Goal: Task Accomplishment & Management: Use online tool/utility

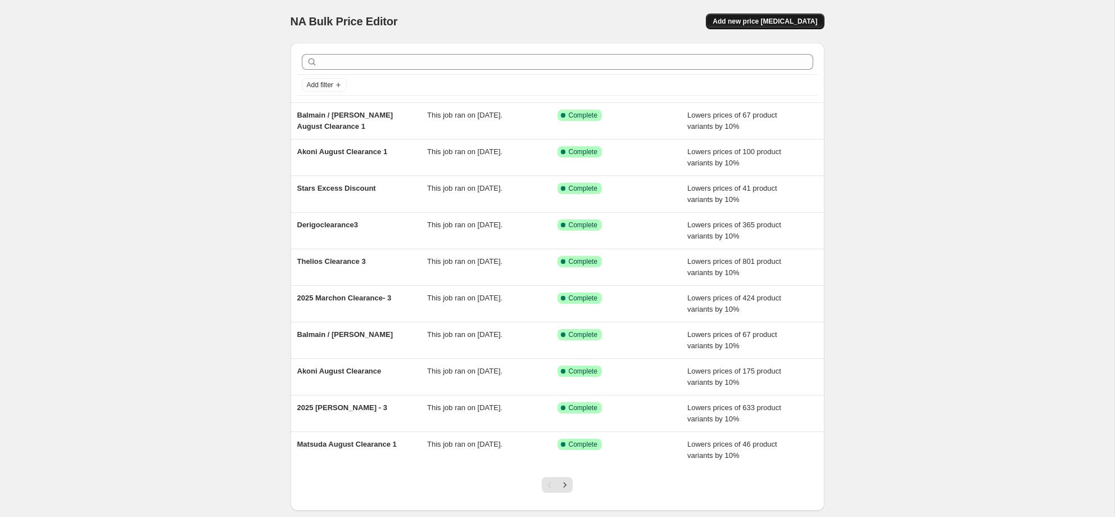
click at [746, 24] on span "Add new price [MEDICAL_DATA]" at bounding box center [765, 21] width 105 height 9
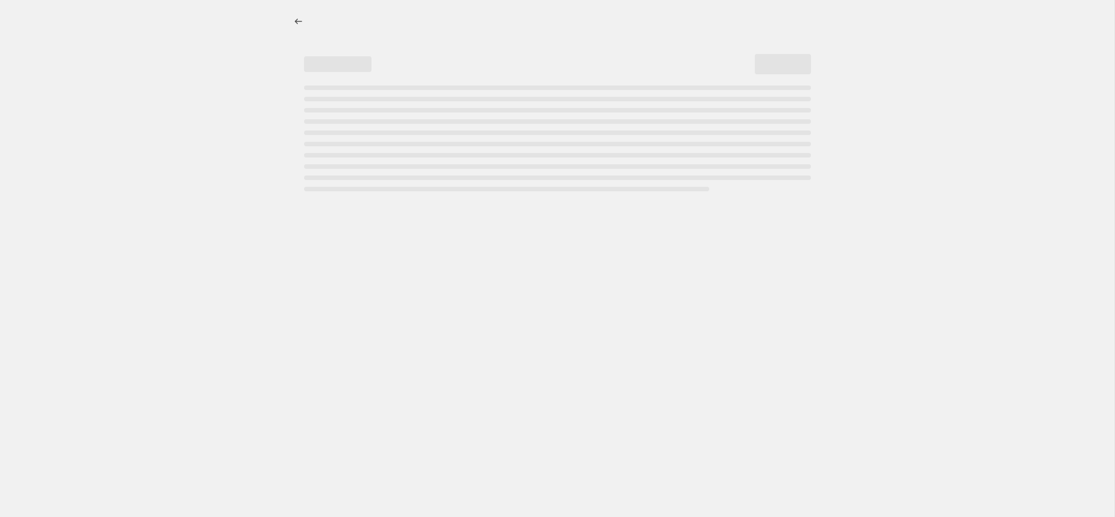
select select "percentage"
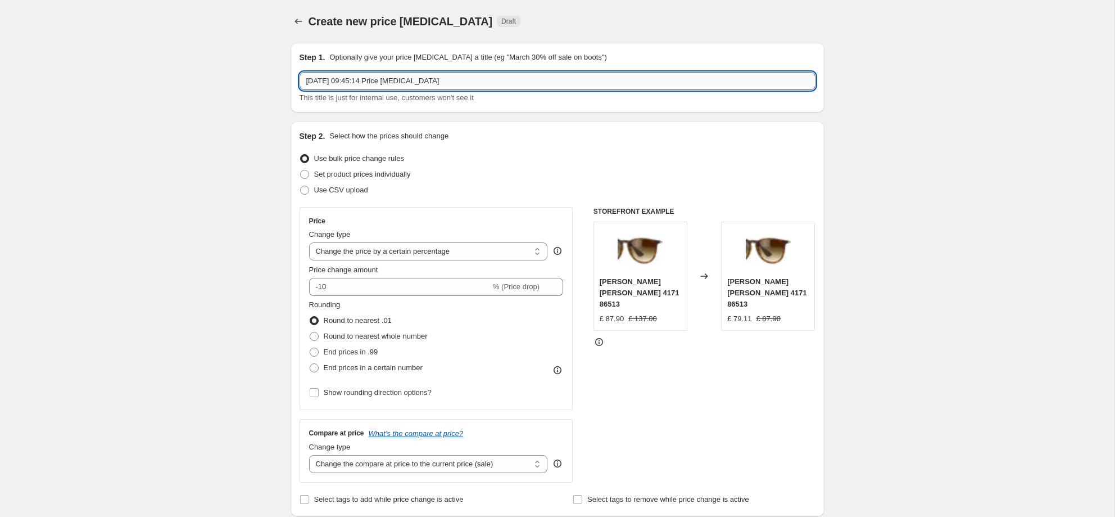
click at [625, 84] on input "[DATE] 09:45:14 Price [MEDICAL_DATA]" at bounding box center [558, 81] width 516 height 18
click at [624, 84] on input "[DATE] 09:45:14 Price [MEDICAL_DATA]" at bounding box center [558, 81] width 516 height 18
click at [625, 84] on input "[DATE] 09:45:14 Price [MEDICAL_DATA]" at bounding box center [558, 81] width 516 height 18
click at [626, 85] on input "[DATE] 09:45:14 Price [MEDICAL_DATA]" at bounding box center [558, 81] width 516 height 18
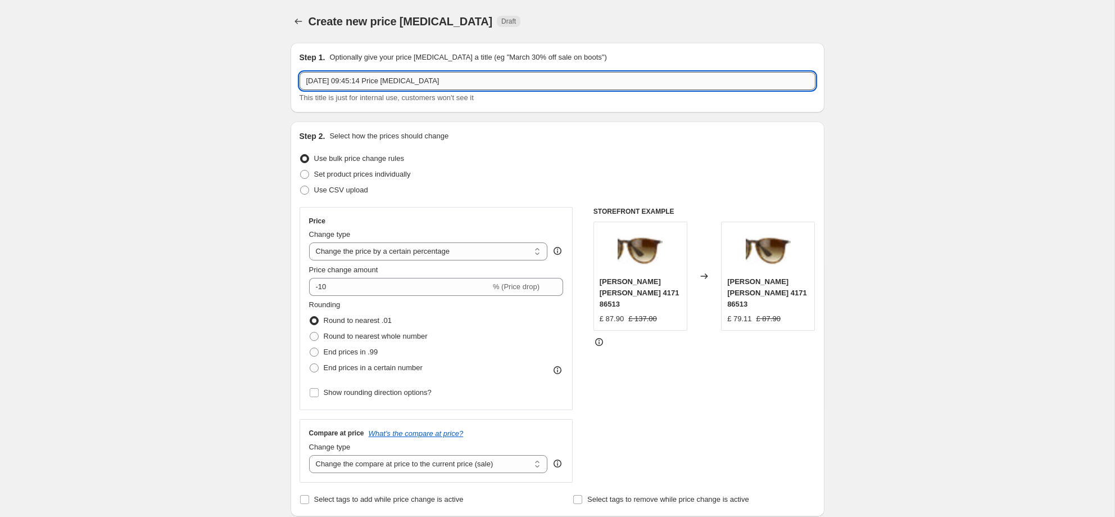
click at [626, 85] on input "16 Sept 2025, 09:45:14 Price change job" at bounding box center [558, 81] width 516 height 18
drag, startPoint x: 626, startPoint y: 85, endPoint x: 633, endPoint y: 84, distance: 8.0
click at [626, 85] on input "16 Sept 2025, 09:45:14 Price change job" at bounding box center [558, 81] width 516 height 18
type input "Maui [PERSON_NAME] All prices to 15% under rrp"
click at [461, 250] on select "Change the price to a certain amount Change the price by a certain amount Chang…" at bounding box center [428, 251] width 239 height 18
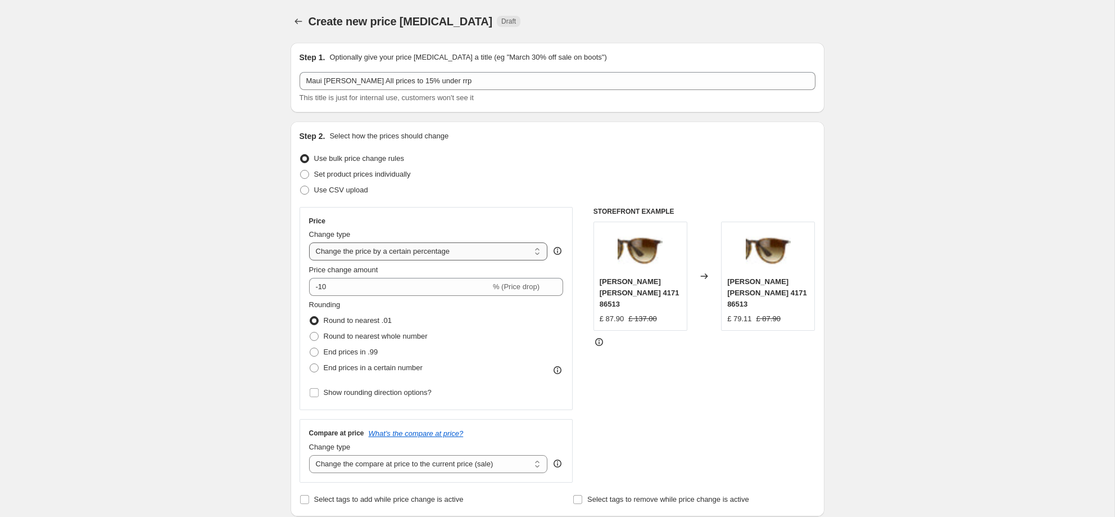
select select "pcap"
click at [309, 242] on select "Change the price to a certain amount Change the price by a certain amount Chang…" at bounding box center [428, 251] width 239 height 18
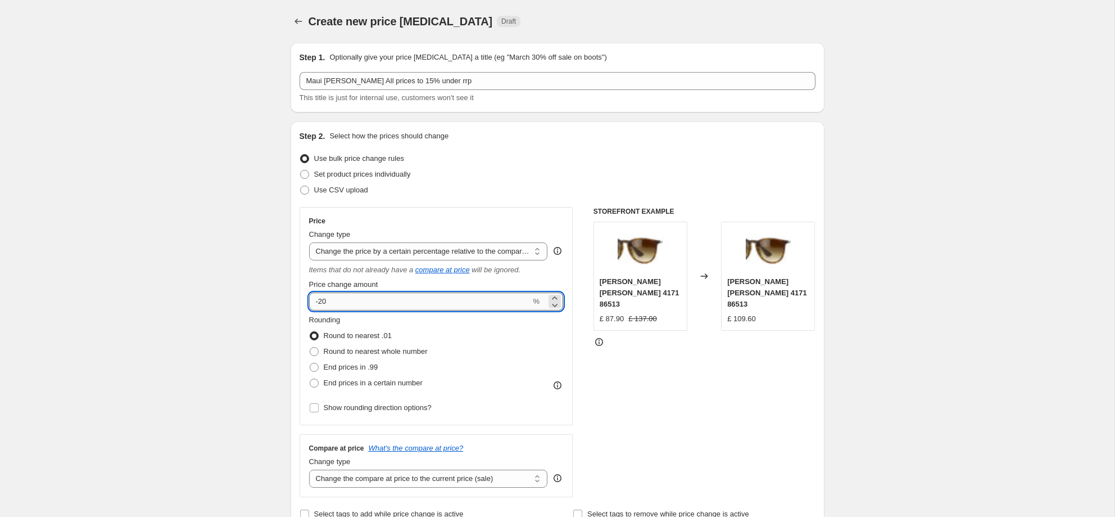
drag, startPoint x: 354, startPoint y: 307, endPoint x: 370, endPoint y: 296, distance: 20.1
click at [354, 307] on input "-20" at bounding box center [420, 301] width 222 height 18
type input "-2"
type input "-15"
click at [318, 352] on span at bounding box center [314, 351] width 9 height 9
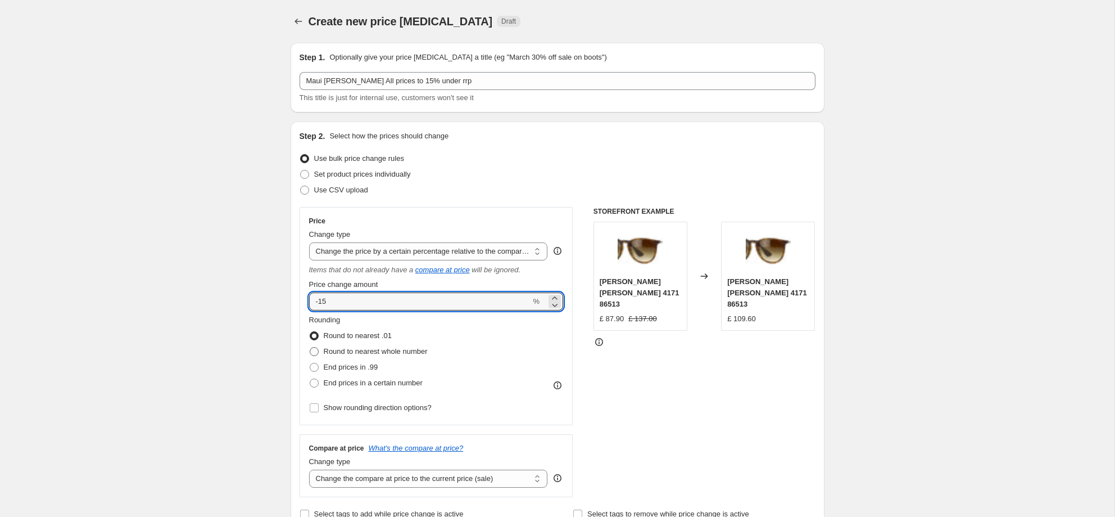
click at [310, 347] on input "Round to nearest whole number" at bounding box center [310, 347] width 1 height 1
radio input "true"
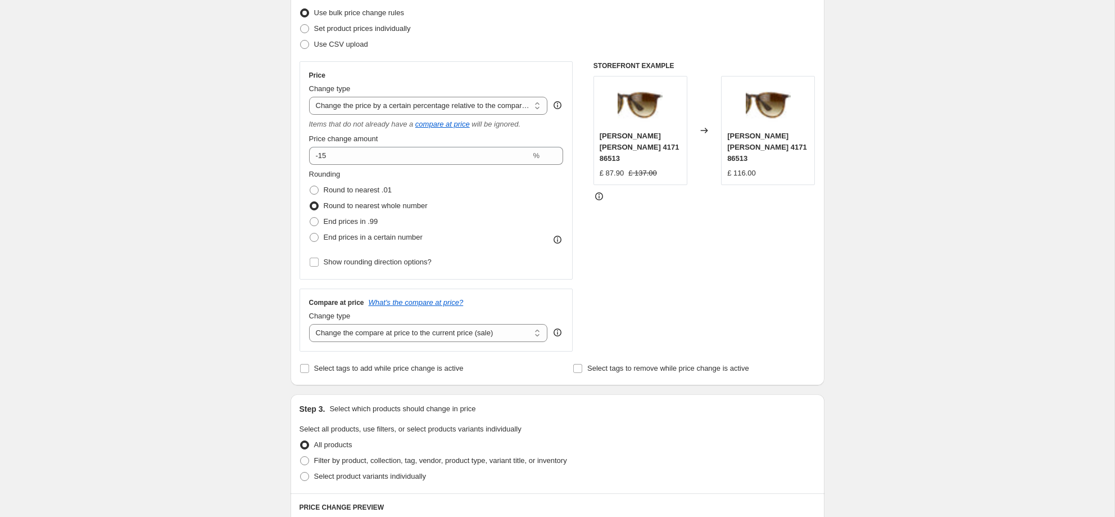
scroll to position [153, 0]
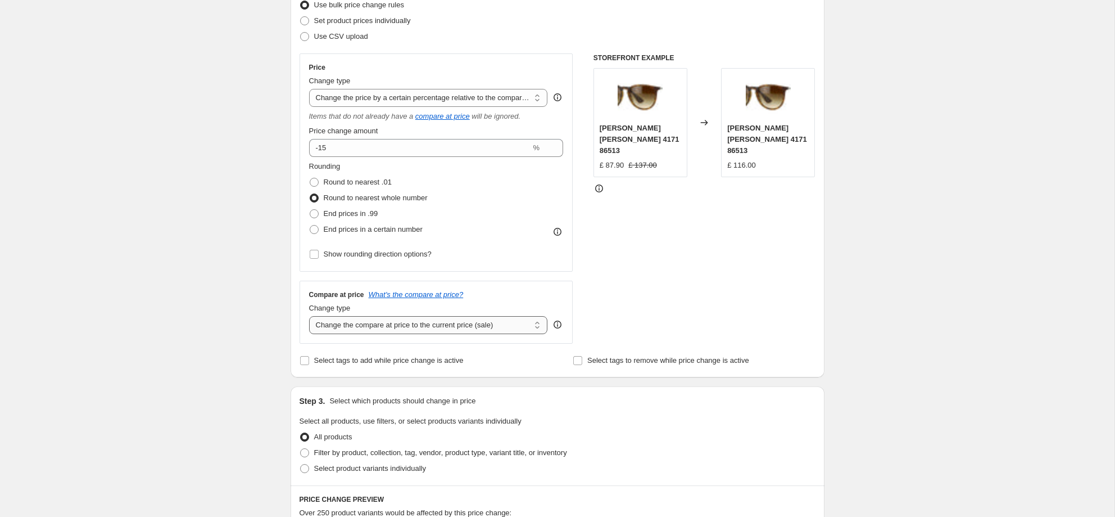
click at [407, 328] on select "Change the compare at price to the current price (sale) Change the compare at p…" at bounding box center [428, 325] width 239 height 18
select select "no_change"
click at [309, 316] on select "Change the compare at price to the current price (sale) Change the compare at p…" at bounding box center [428, 325] width 239 height 18
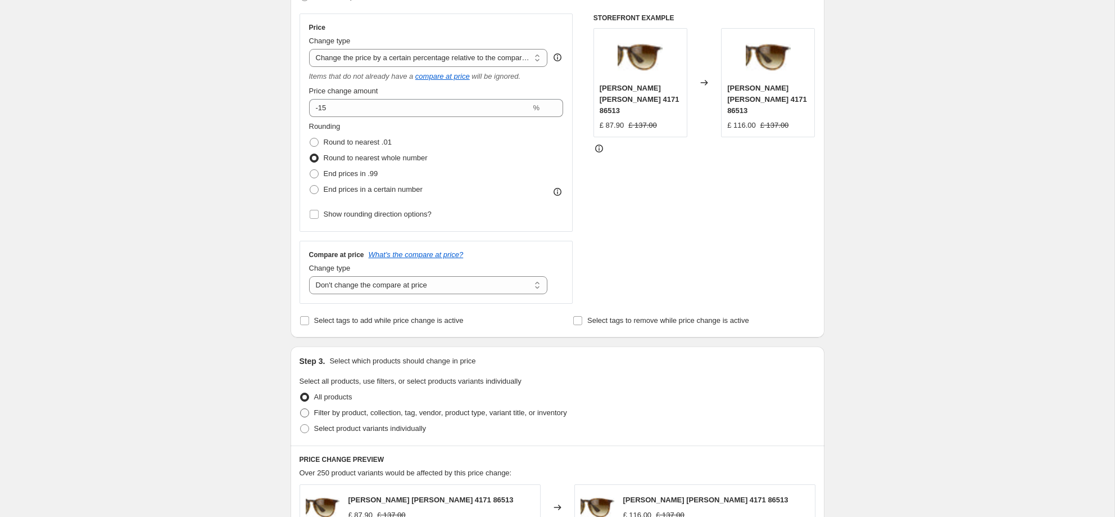
click at [405, 414] on span "Filter by product, collection, tag, vendor, product type, variant title, or inv…" at bounding box center [440, 412] width 253 height 8
click at [301, 409] on input "Filter by product, collection, tag, vendor, product type, variant title, or inv…" at bounding box center [300, 408] width 1 height 1
radio input "true"
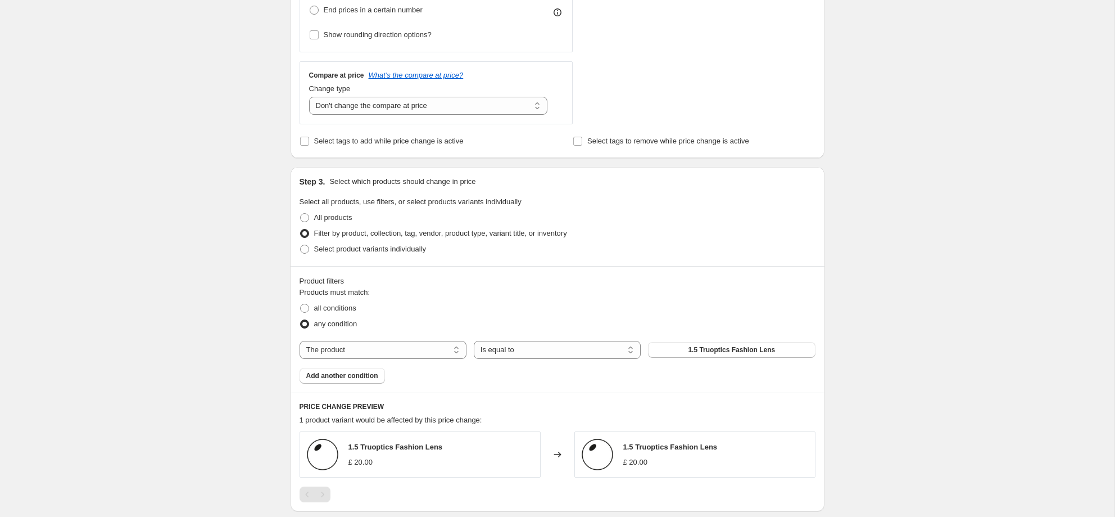
scroll to position [388, 0]
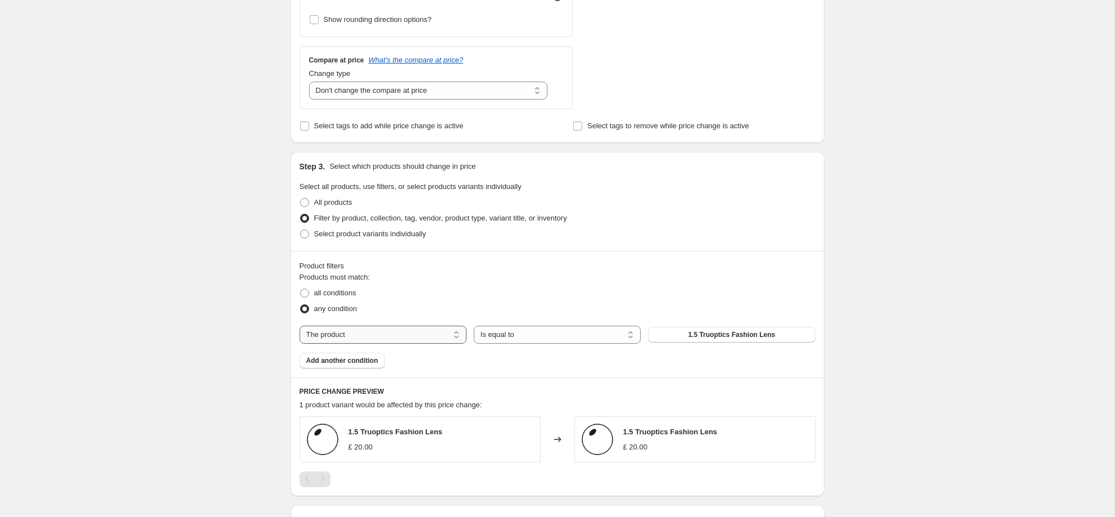
click at [411, 334] on select "The product The product's collection The product's tag The product's vendor The…" at bounding box center [383, 334] width 167 height 18
select select "vendor"
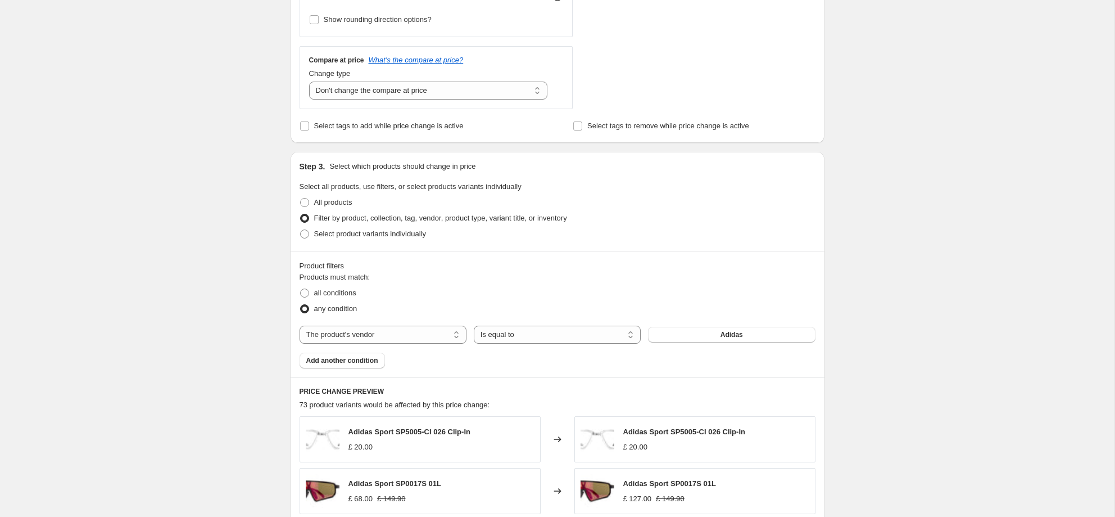
click at [664, 333] on button "Adidas" at bounding box center [731, 335] width 167 height 16
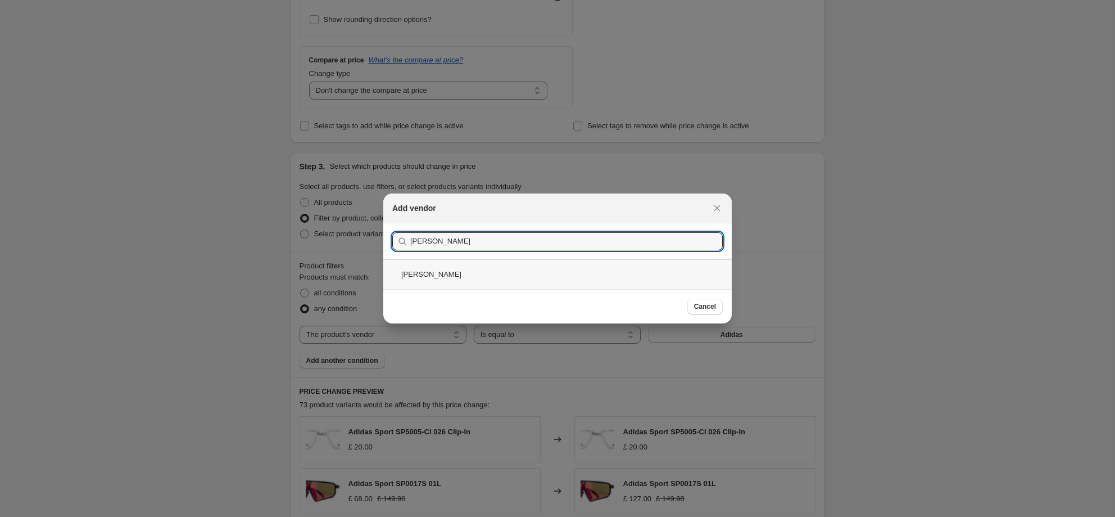
type input "maui jim"
click at [542, 270] on div "Maui Jim" at bounding box center [557, 274] width 349 height 30
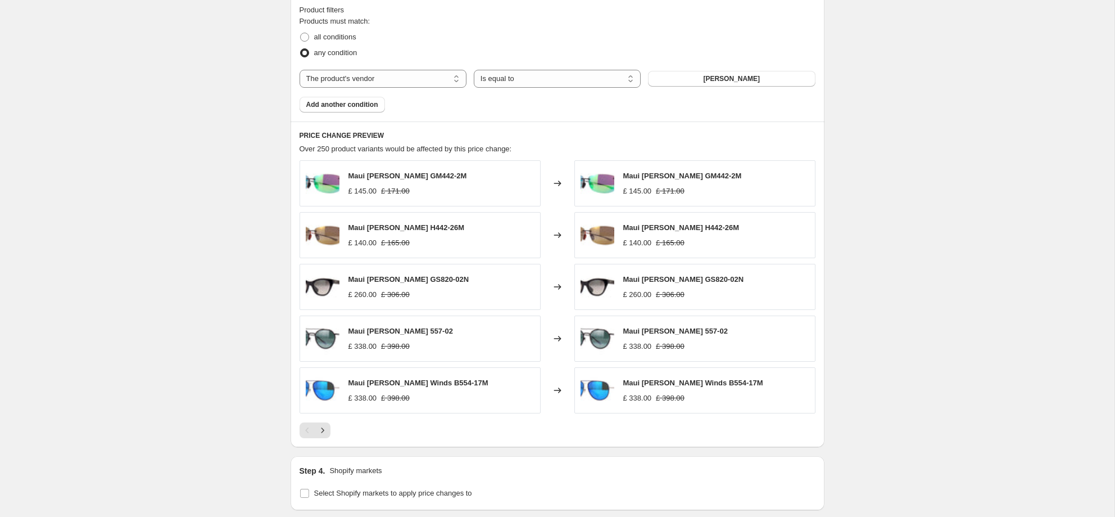
scroll to position [811, 0]
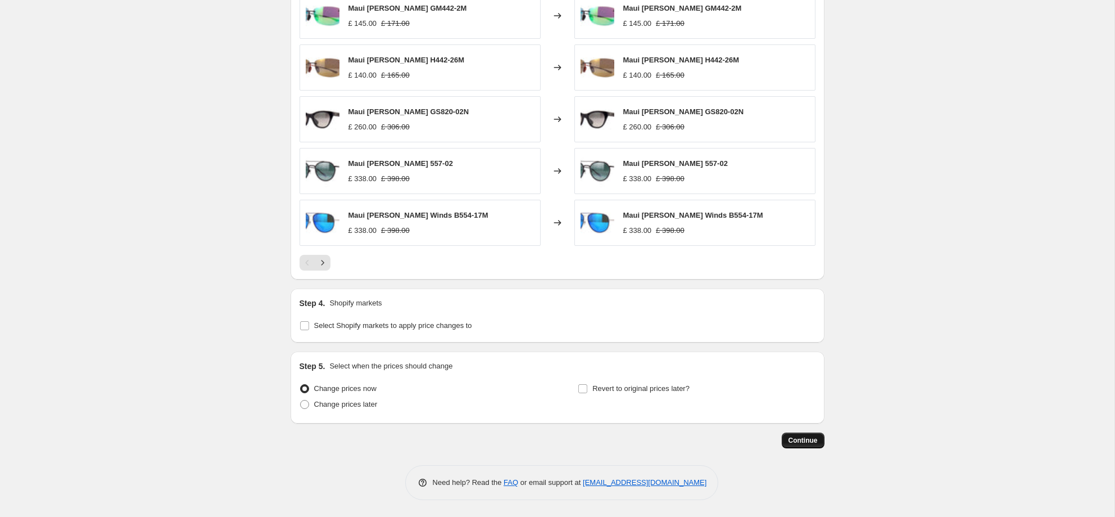
click at [794, 437] on span "Continue" at bounding box center [803, 440] width 29 height 9
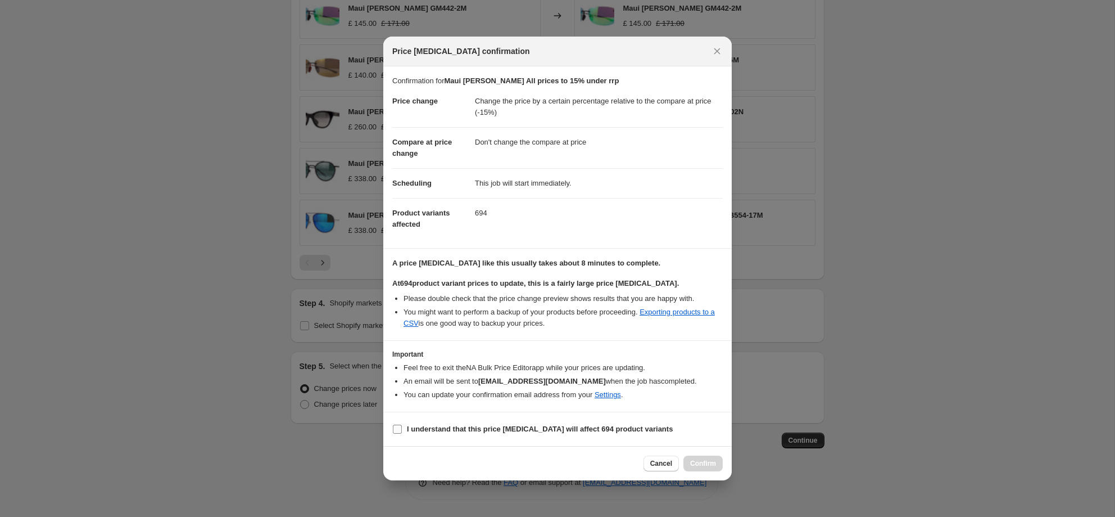
click at [467, 428] on b "I understand that this price change job will affect 694 product variants" at bounding box center [540, 428] width 266 height 8
click at [402, 428] on input "I understand that this price change job will affect 694 product variants" at bounding box center [397, 428] width 9 height 9
checkbox input "true"
click at [693, 459] on span "Confirm" at bounding box center [703, 463] width 26 height 9
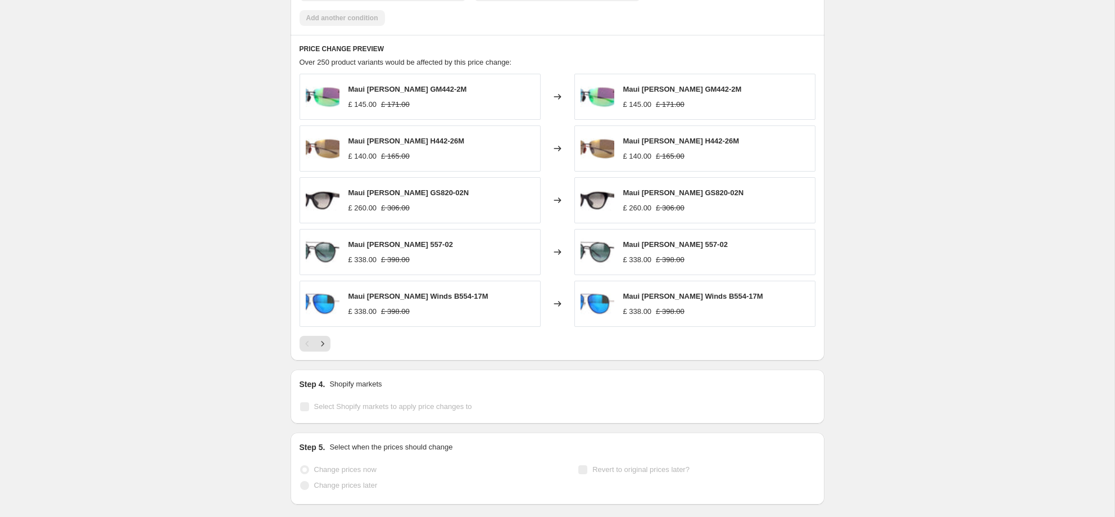
scroll to position [840, 0]
